Goal: Information Seeking & Learning: Learn about a topic

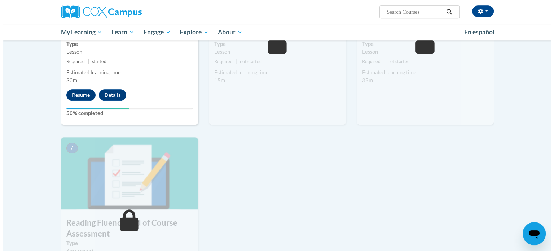
scroll to position [428, 0]
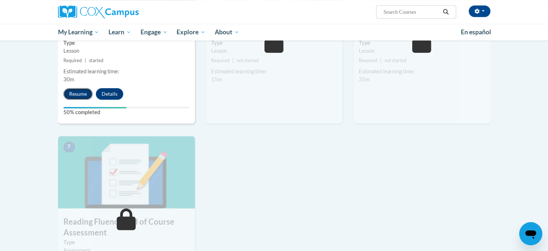
click at [79, 91] on button "Resume" at bounding box center [77, 94] width 29 height 12
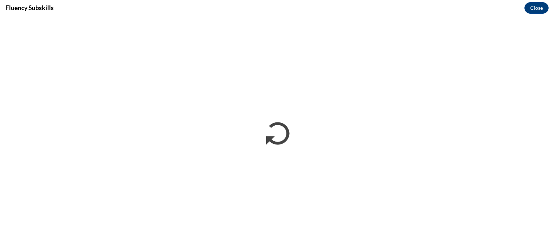
scroll to position [0, 0]
